Goal: Task Accomplishment & Management: Manage account settings

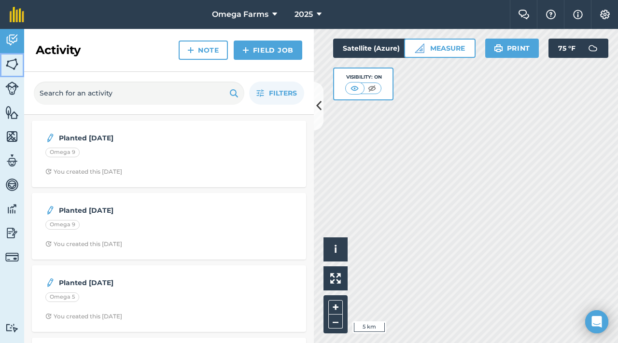
click at [13, 68] on img at bounding box center [12, 64] width 14 height 14
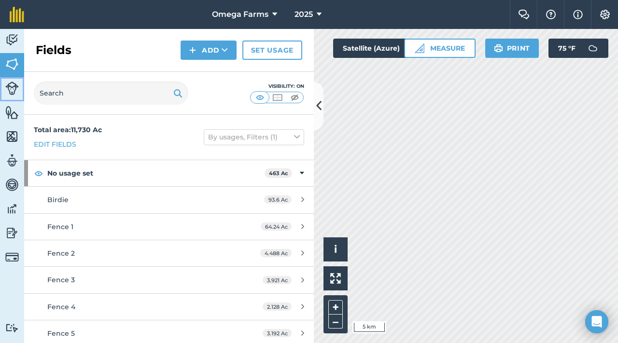
click at [11, 88] on img at bounding box center [12, 89] width 14 height 14
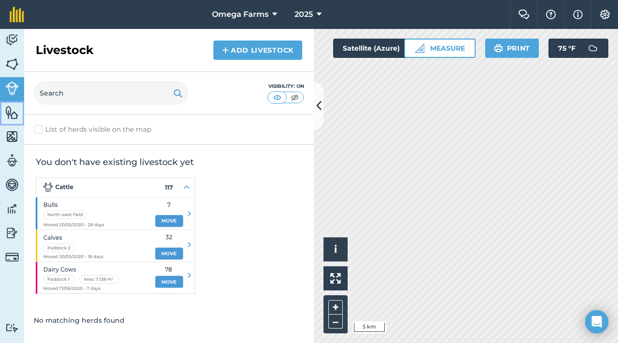
click at [12, 111] on img at bounding box center [12, 112] width 14 height 14
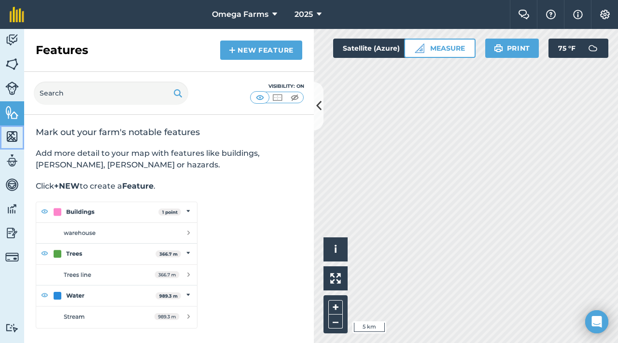
click at [12, 135] on img at bounding box center [12, 136] width 14 height 14
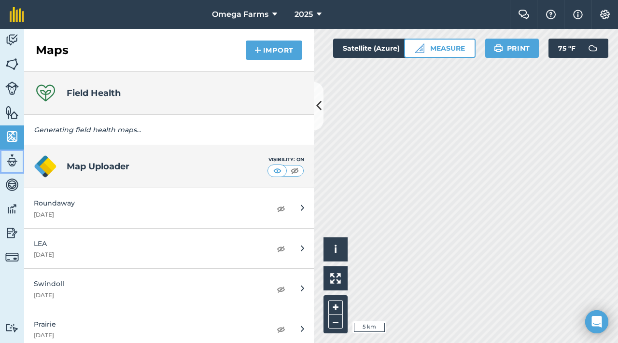
click at [13, 159] on img at bounding box center [12, 160] width 14 height 14
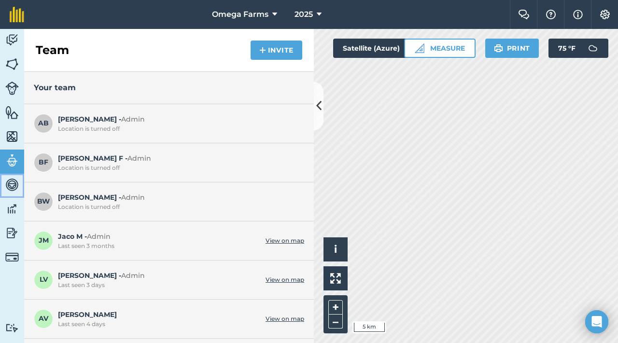
click at [13, 180] on img at bounding box center [12, 185] width 14 height 14
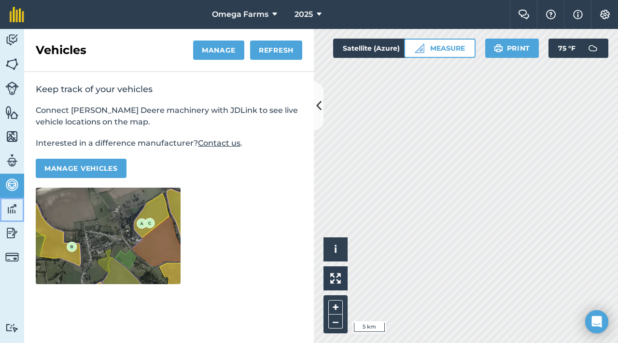
click at [16, 205] on img at bounding box center [12, 209] width 14 height 14
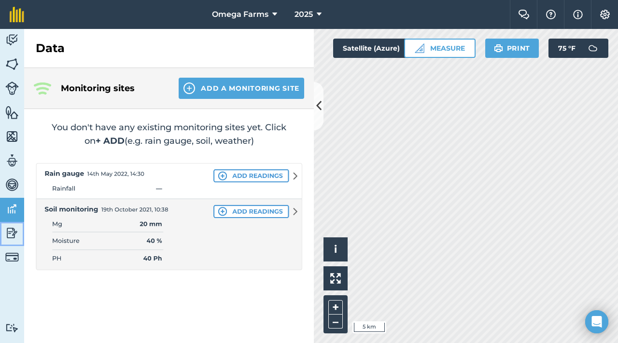
click at [6, 234] on img at bounding box center [12, 233] width 14 height 14
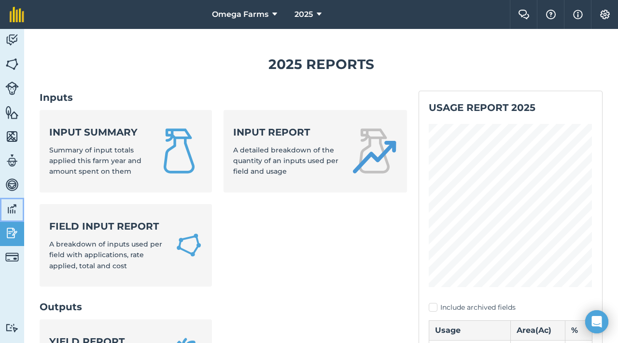
click at [14, 209] on img at bounding box center [12, 209] width 14 height 14
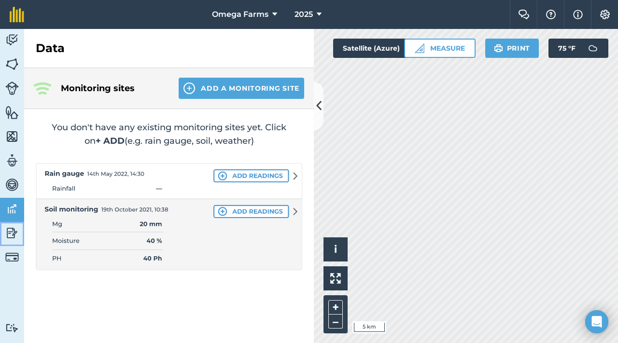
click at [9, 230] on img at bounding box center [12, 233] width 14 height 14
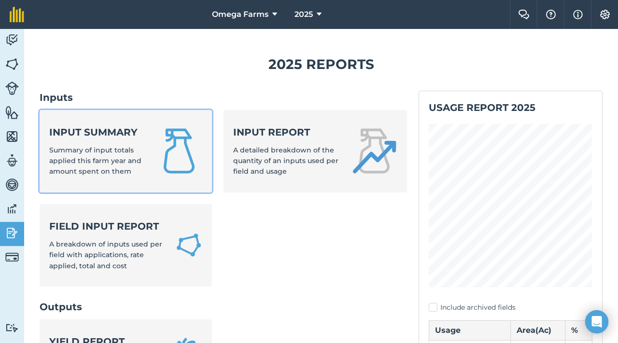
click at [106, 169] on span "Summary of input totals applied this farm year and amount spent on them" at bounding box center [95, 161] width 92 height 30
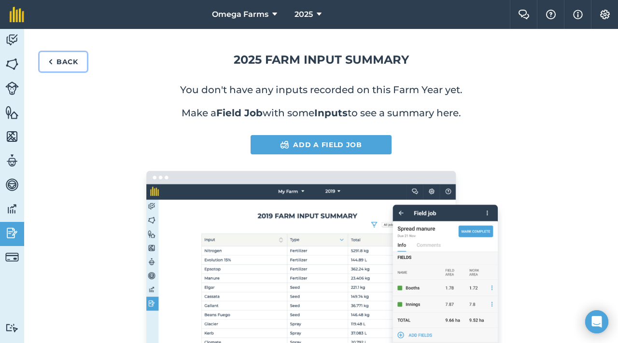
click at [62, 64] on link "Back" at bounding box center [63, 61] width 47 height 19
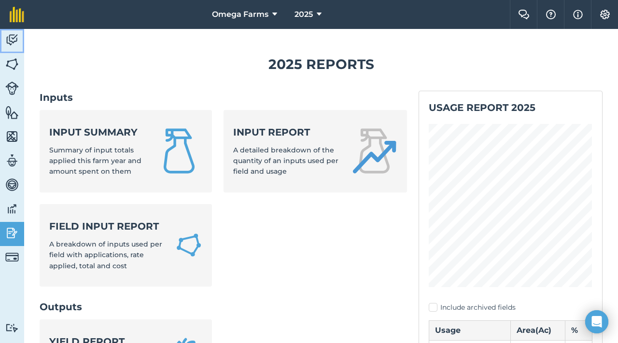
click at [13, 36] on img at bounding box center [12, 40] width 14 height 14
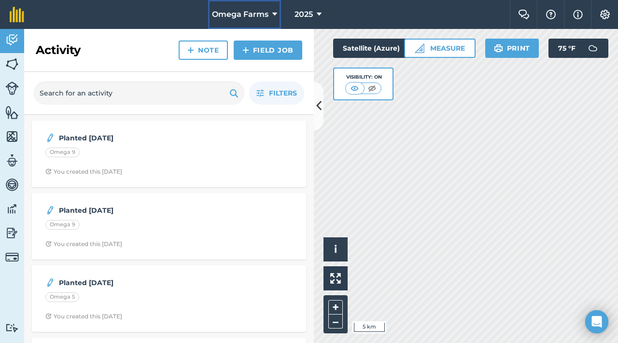
click at [267, 14] on span "Omega Farms" at bounding box center [240, 15] width 56 height 12
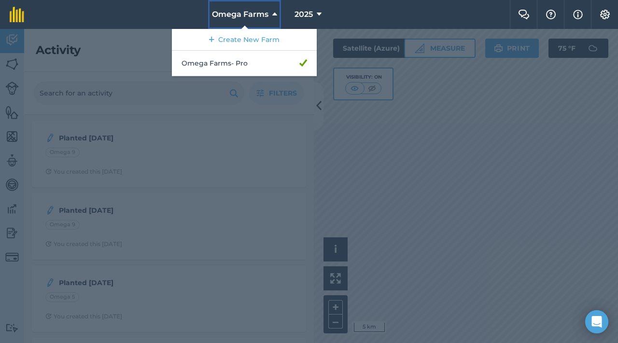
click at [267, 14] on span "Omega Farms" at bounding box center [240, 15] width 56 height 12
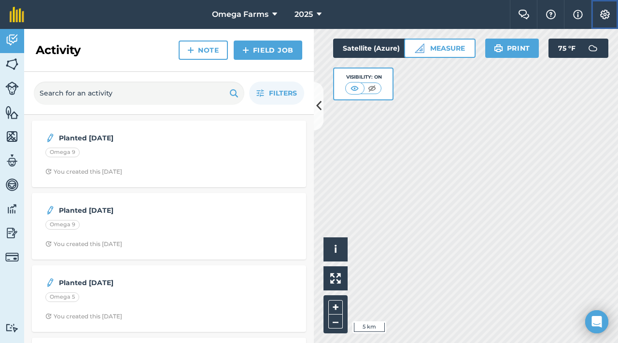
click at [605, 17] on img at bounding box center [605, 15] width 12 height 10
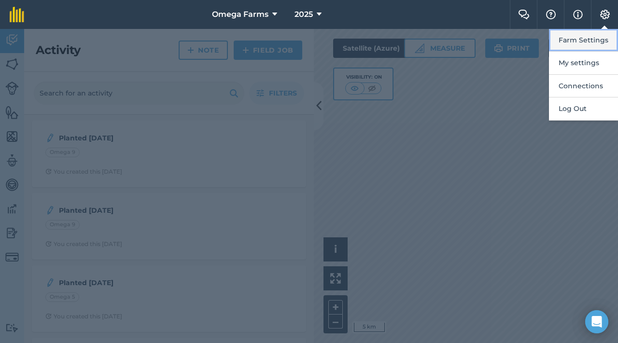
click at [588, 40] on button "Farm Settings" at bounding box center [583, 40] width 69 height 23
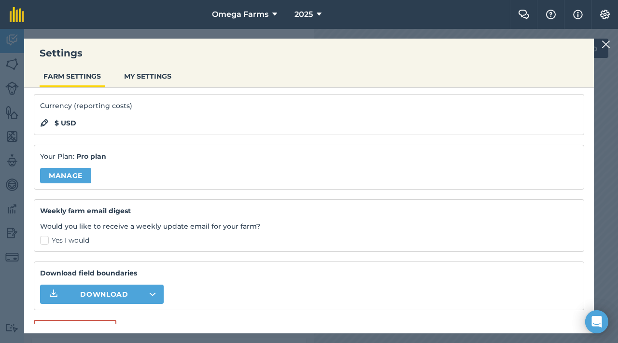
scroll to position [95, 0]
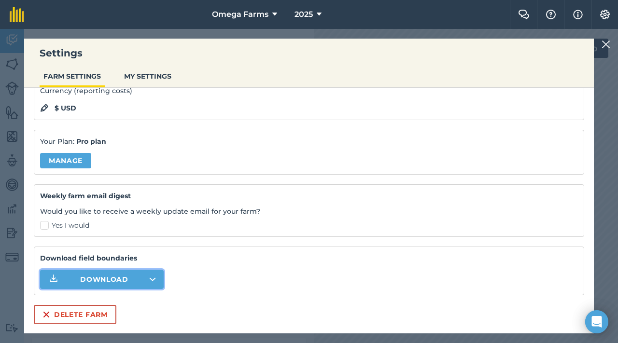
click at [154, 278] on icon "button" at bounding box center [153, 279] width 6 height 2
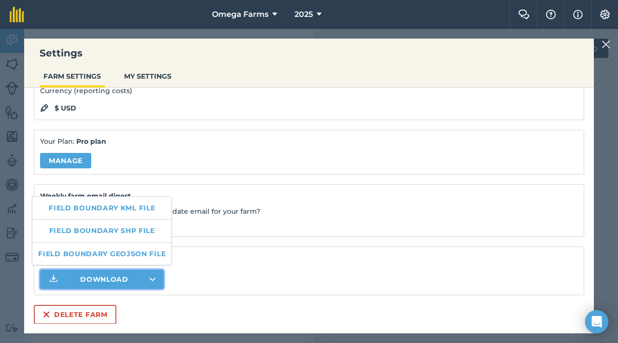
click at [154, 278] on icon "button" at bounding box center [153, 279] width 6 height 2
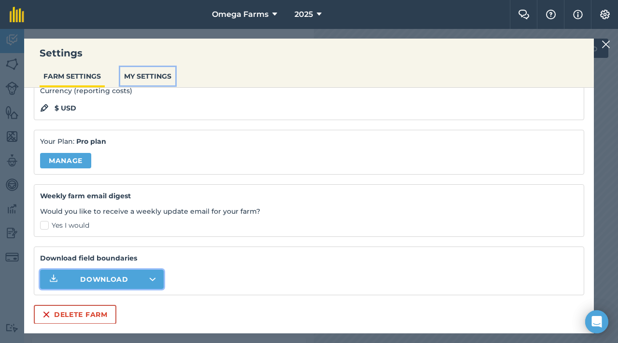
click at [158, 78] on button "MY SETTINGS" at bounding box center [147, 76] width 55 height 18
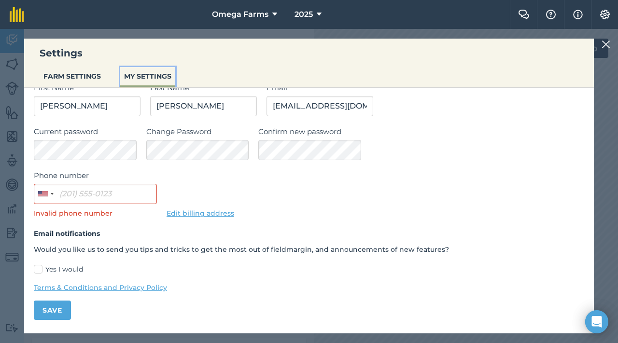
scroll to position [0, 0]
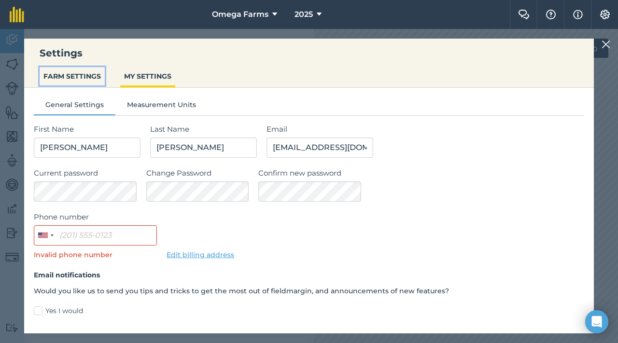
click at [86, 71] on button "FARM SETTINGS" at bounding box center [72, 76] width 65 height 18
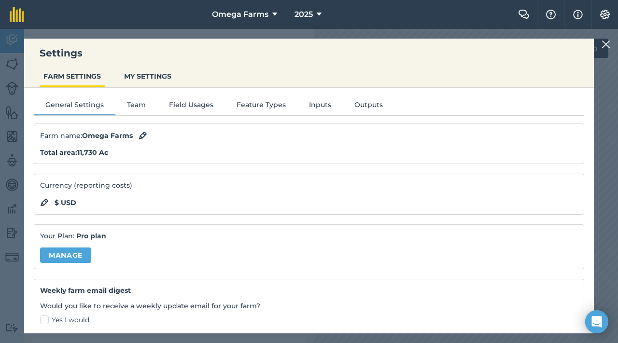
click at [205, 98] on div "General Settings Team Field Usages Feature Types Inputs Outputs Farm name : Ome…" at bounding box center [308, 206] width 569 height 236
click at [197, 106] on button "Field Usages" at bounding box center [191, 106] width 68 height 14
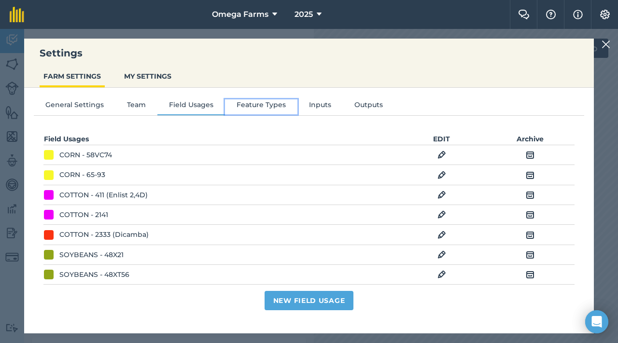
click at [255, 111] on button "Feature Types" at bounding box center [261, 106] width 72 height 14
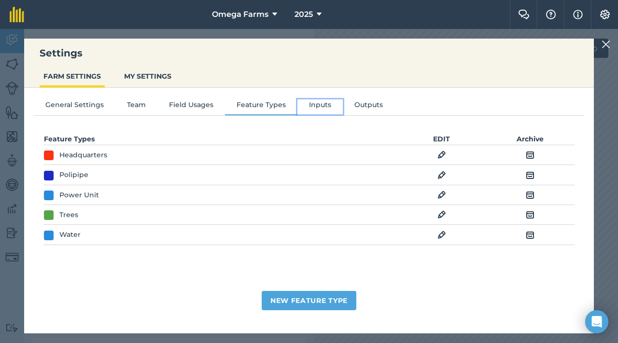
click at [312, 108] on button "Inputs" at bounding box center [319, 106] width 45 height 14
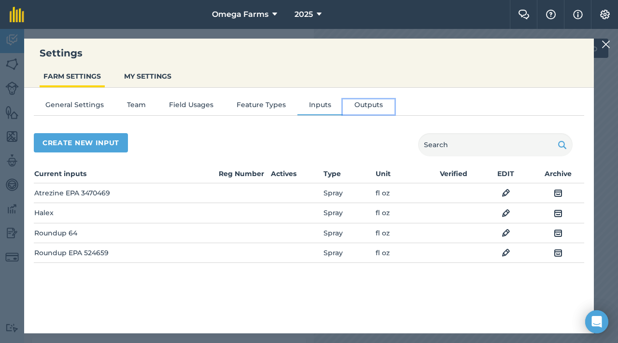
click at [363, 107] on button "Outputs" at bounding box center [369, 106] width 52 height 14
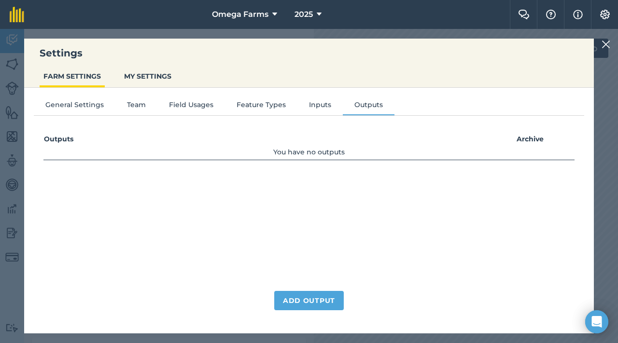
click at [607, 46] on img at bounding box center [605, 45] width 9 height 12
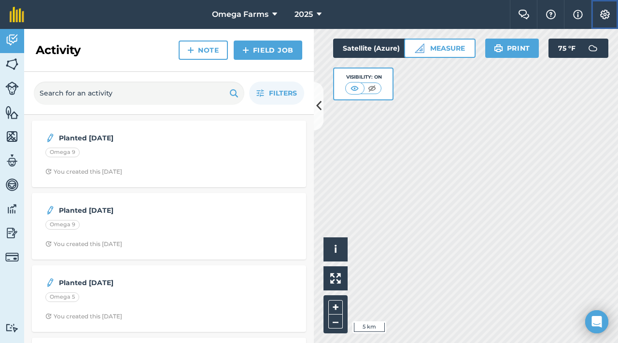
click at [605, 12] on img at bounding box center [605, 15] width 12 height 10
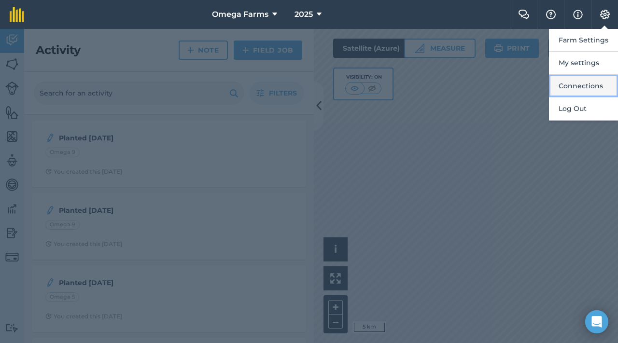
click at [583, 83] on button "Connections" at bounding box center [583, 86] width 69 height 23
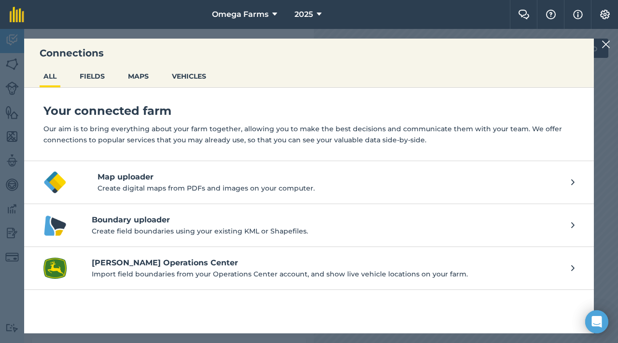
click at [226, 259] on h4 "[PERSON_NAME] Operations Center" at bounding box center [326, 263] width 469 height 12
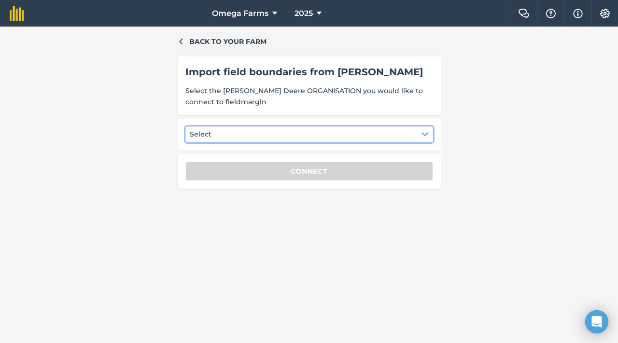
click at [265, 136] on button "Select" at bounding box center [309, 133] width 248 height 15
click at [219, 134] on button "Select" at bounding box center [309, 133] width 248 height 15
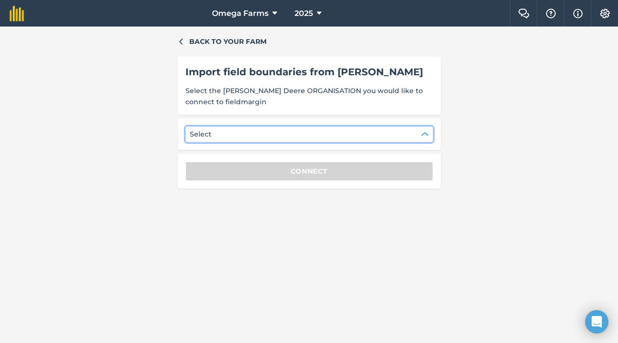
click at [294, 96] on span "Select the [PERSON_NAME] Deere ORGANISATION you would like to connect to fieldm…" at bounding box center [309, 96] width 248 height 22
click at [233, 132] on button "Select" at bounding box center [309, 133] width 248 height 15
click at [241, 135] on button "Select" at bounding box center [309, 133] width 248 height 15
click at [247, 128] on button "Select" at bounding box center [309, 133] width 248 height 15
click at [412, 133] on button "Select" at bounding box center [309, 133] width 248 height 15
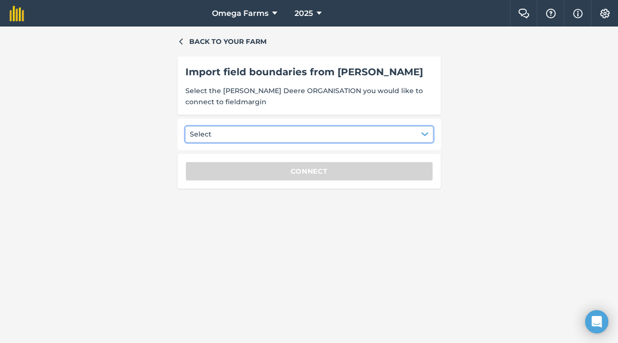
click at [412, 133] on button "Select" at bounding box center [309, 133] width 248 height 15
click at [609, 16] on img at bounding box center [605, 14] width 12 height 10
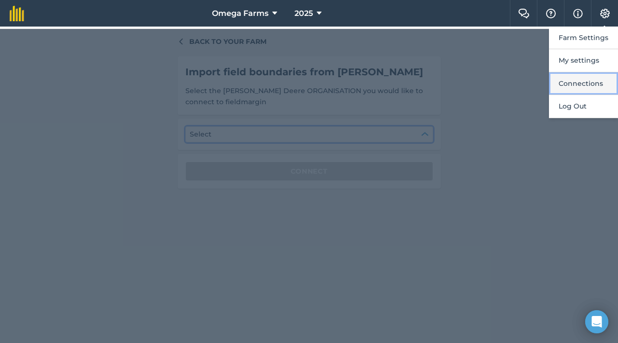
click at [571, 84] on button "Connections" at bounding box center [583, 83] width 69 height 23
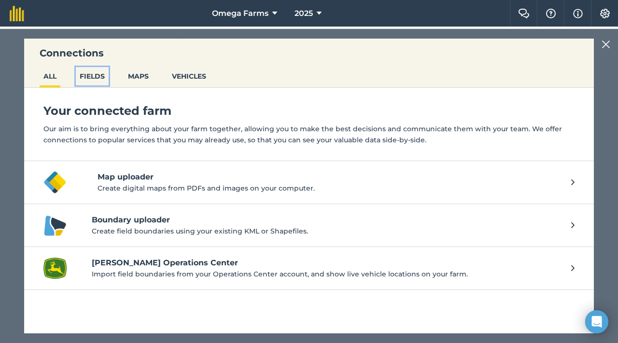
click at [99, 68] on button "FIELDS" at bounding box center [92, 76] width 33 height 18
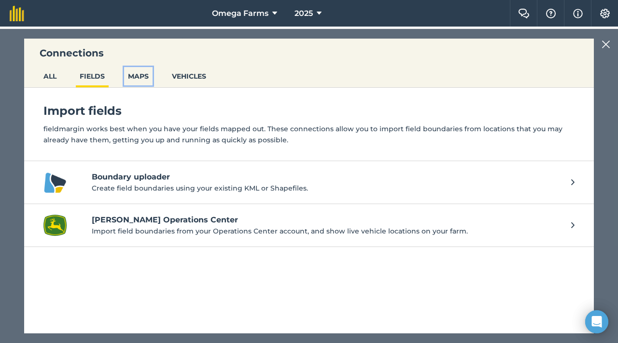
click at [145, 79] on button "MAPS" at bounding box center [138, 76] width 28 height 18
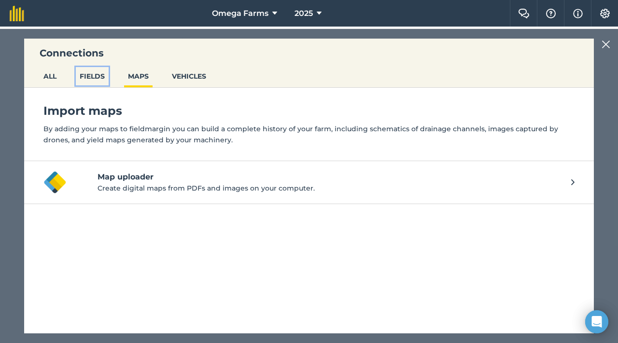
click at [98, 83] on button "FIELDS" at bounding box center [92, 76] width 33 height 18
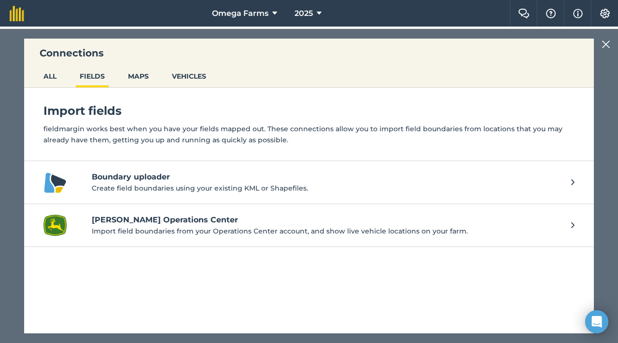
click at [151, 230] on p "Import field boundaries from your Operations Center account, and show live vehi…" at bounding box center [326, 231] width 469 height 11
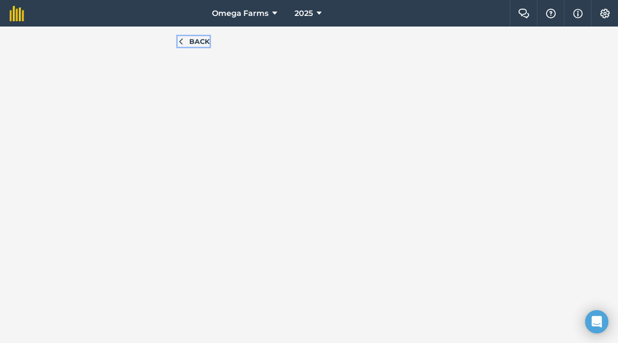
click at [199, 39] on span "Back" at bounding box center [199, 41] width 20 height 11
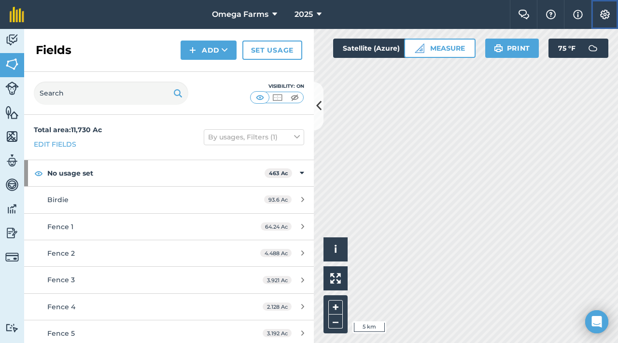
click at [608, 15] on img at bounding box center [605, 15] width 12 height 10
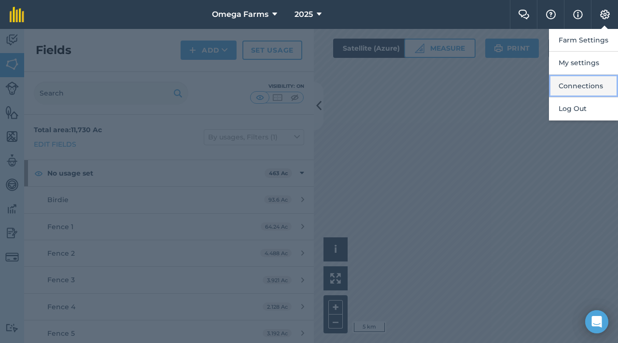
click at [585, 92] on button "Connections" at bounding box center [583, 86] width 69 height 23
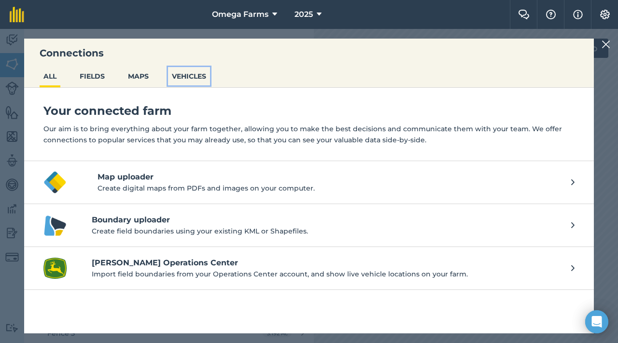
click at [188, 75] on button "VEHICLES" at bounding box center [189, 76] width 42 height 18
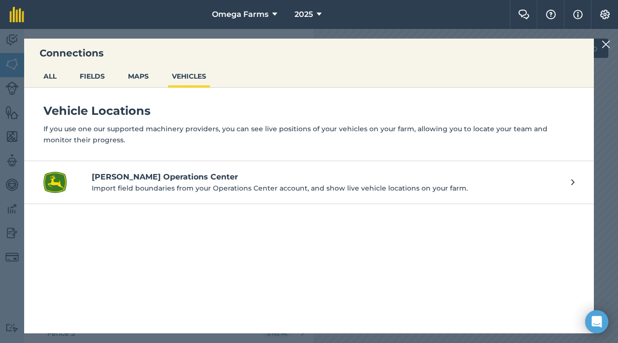
click at [149, 191] on p "Import field boundaries from your Operations Center account, and show live vehi…" at bounding box center [326, 188] width 469 height 11
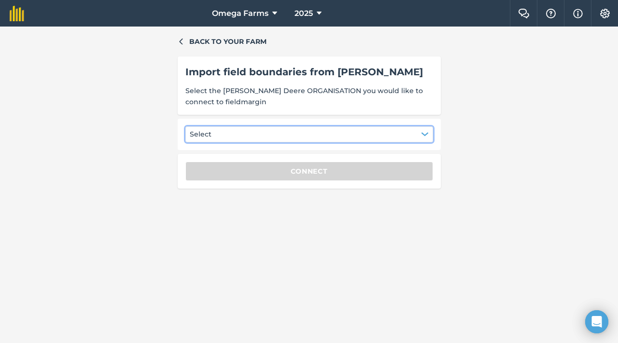
click at [229, 130] on button "Select" at bounding box center [309, 133] width 248 height 15
click at [611, 13] on button "Settings" at bounding box center [604, 13] width 27 height 27
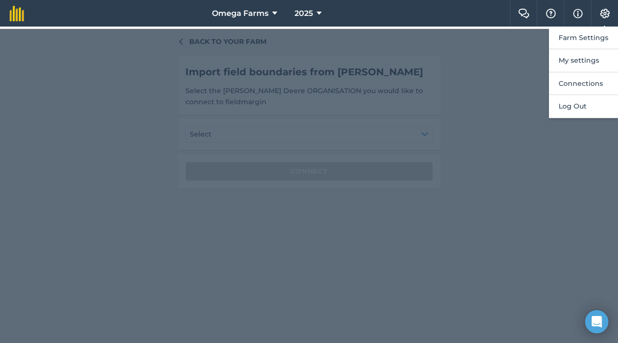
click at [533, 80] on div at bounding box center [309, 186] width 618 height 314
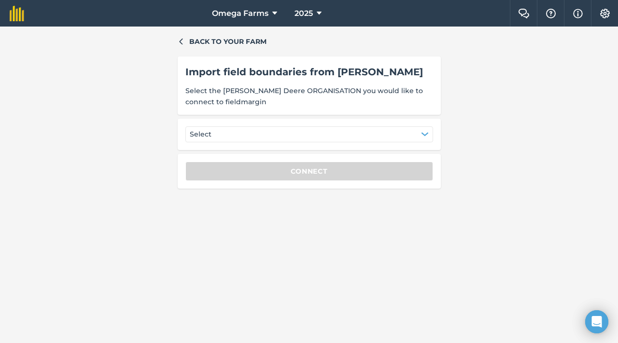
click at [327, 83] on div "Import field boundaries from [PERSON_NAME] Select the [PERSON_NAME] Deere ORGAN…" at bounding box center [309, 85] width 263 height 58
